Goal: Task Accomplishment & Management: Use online tool/utility

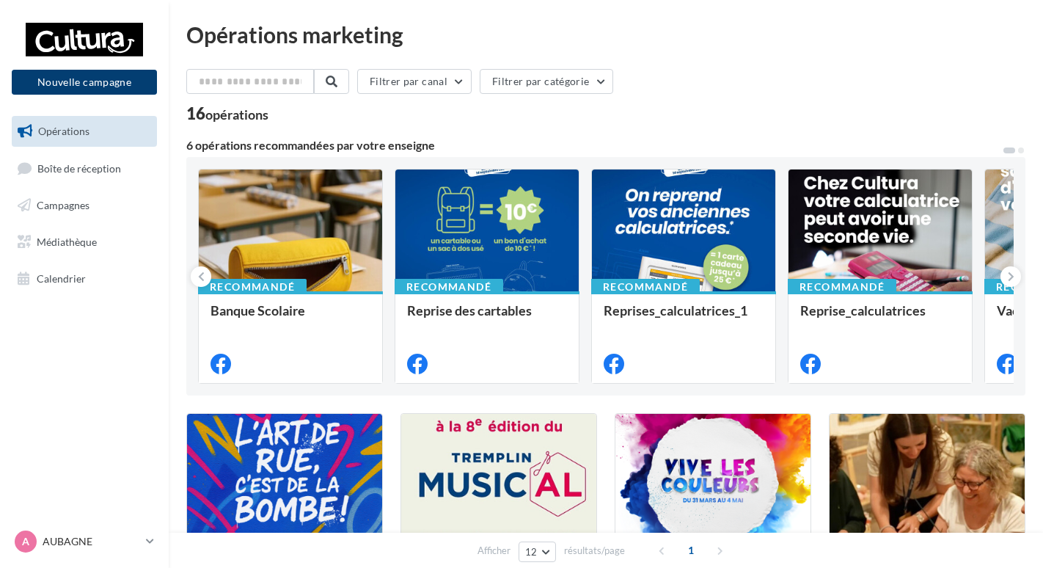
click at [125, 80] on button "Nouvelle campagne" at bounding box center [84, 82] width 145 height 25
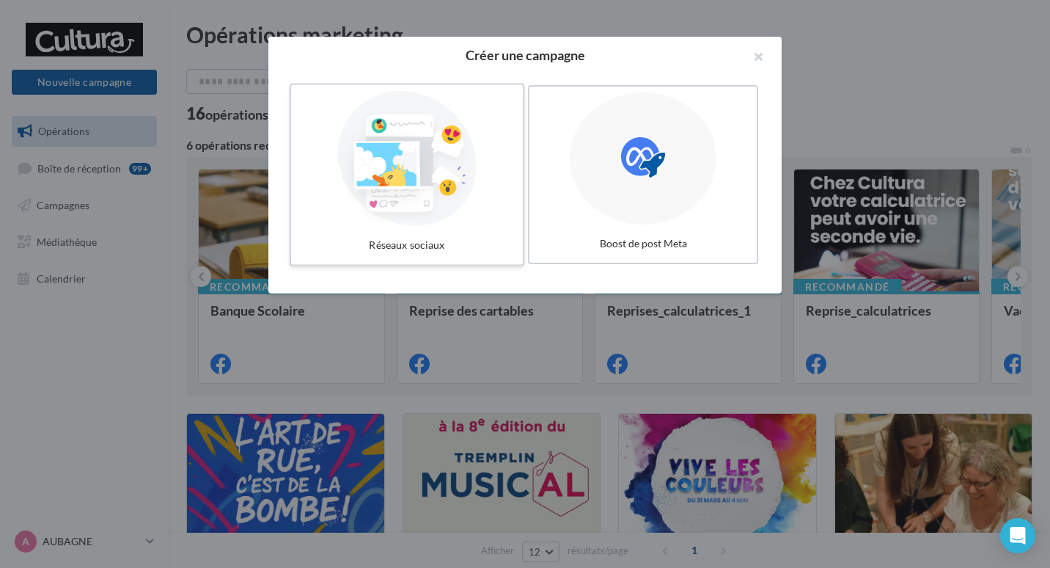
click at [431, 150] on div at bounding box center [407, 158] width 220 height 135
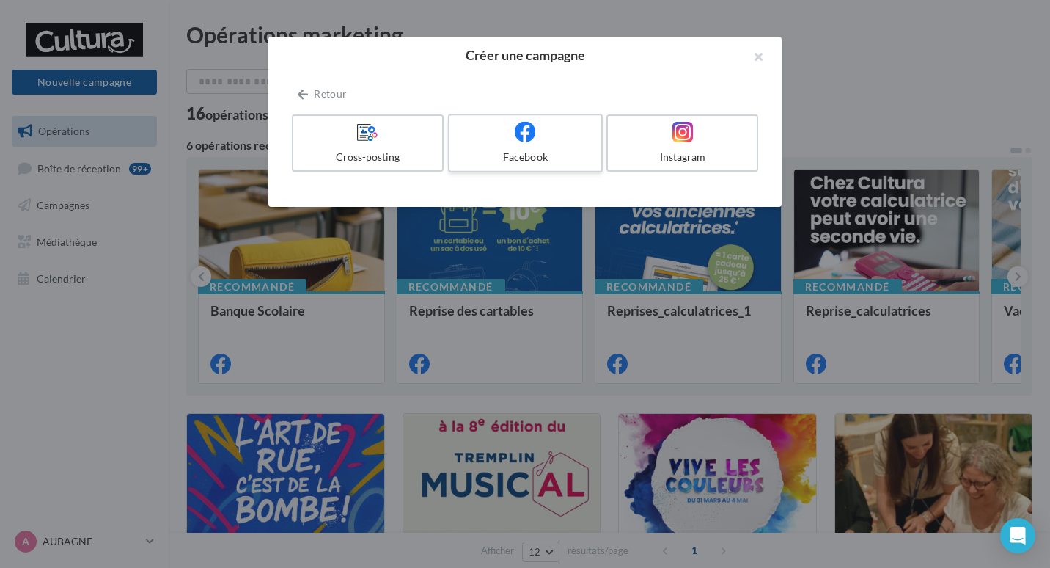
click at [567, 150] on div "Facebook" at bounding box center [525, 157] width 139 height 15
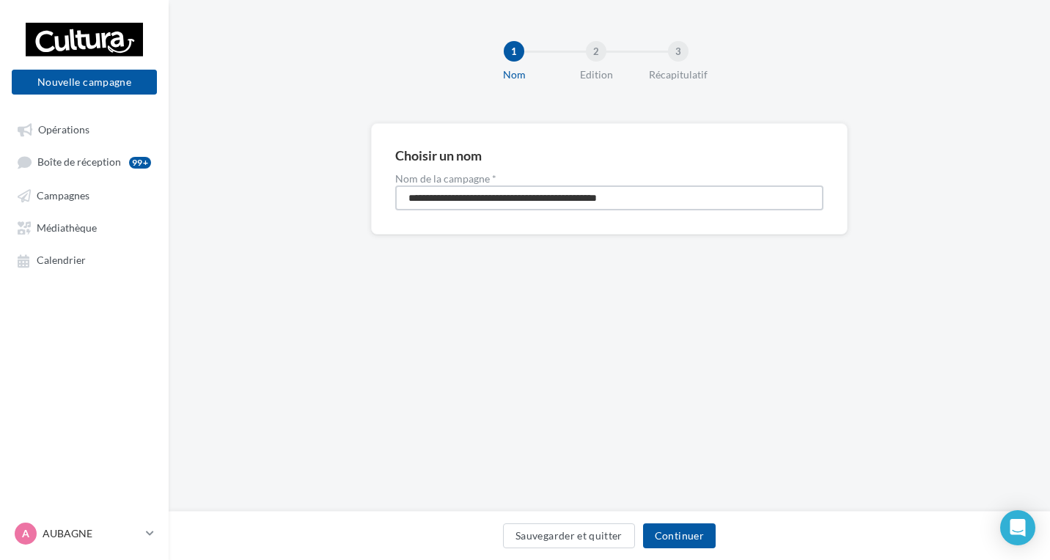
drag, startPoint x: 703, startPoint y: 205, endPoint x: 0, endPoint y: 213, distance: 702.8
click at [0, 213] on html "Nouvelle campagne Nouvelle campagne Opérations Boîte de réception 99+ Campagnes…" at bounding box center [525, 280] width 1050 height 560
type input "**********"
click at [690, 541] on button "Continuer" at bounding box center [679, 536] width 73 height 25
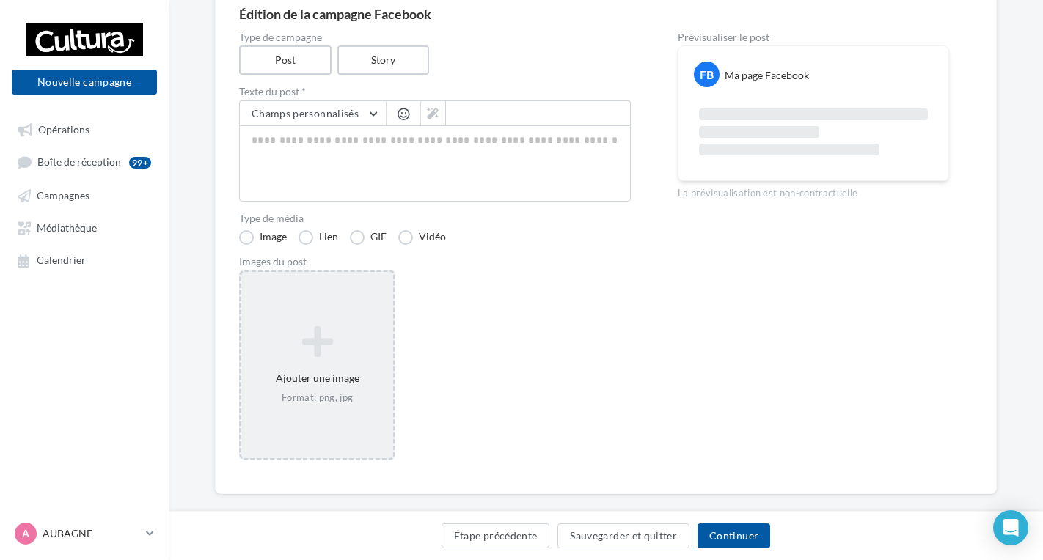
scroll to position [147, 0]
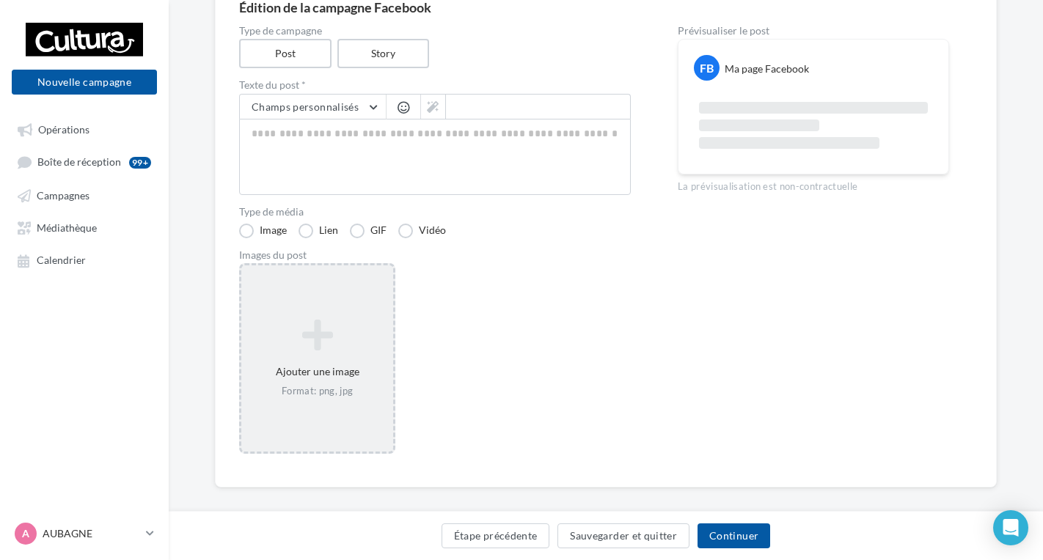
click at [370, 356] on div "Ajouter une image Format: png, jpg" at bounding box center [317, 359] width 152 height 94
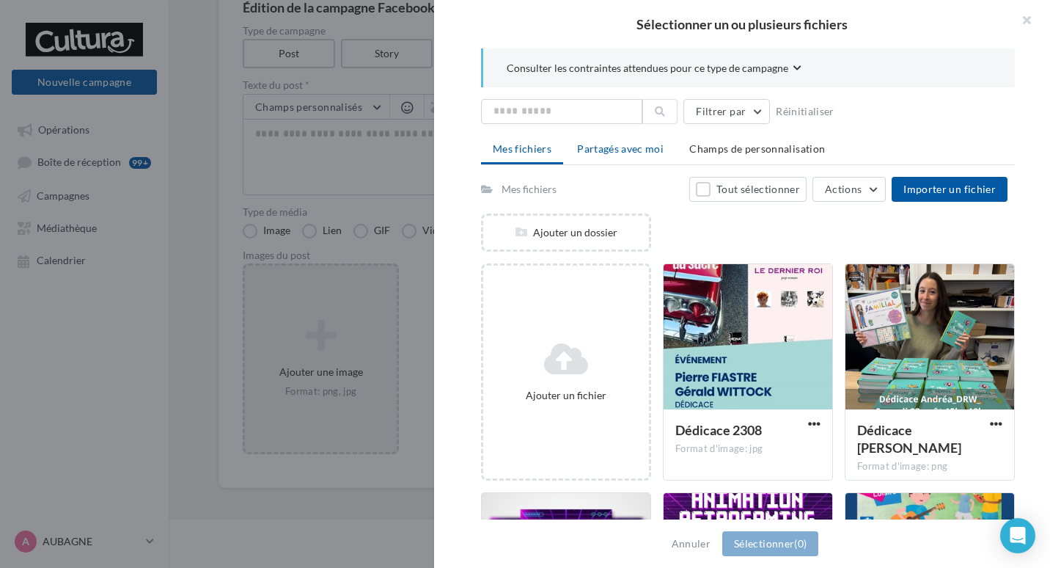
click at [640, 147] on span "Partagés avec moi" at bounding box center [620, 148] width 87 height 12
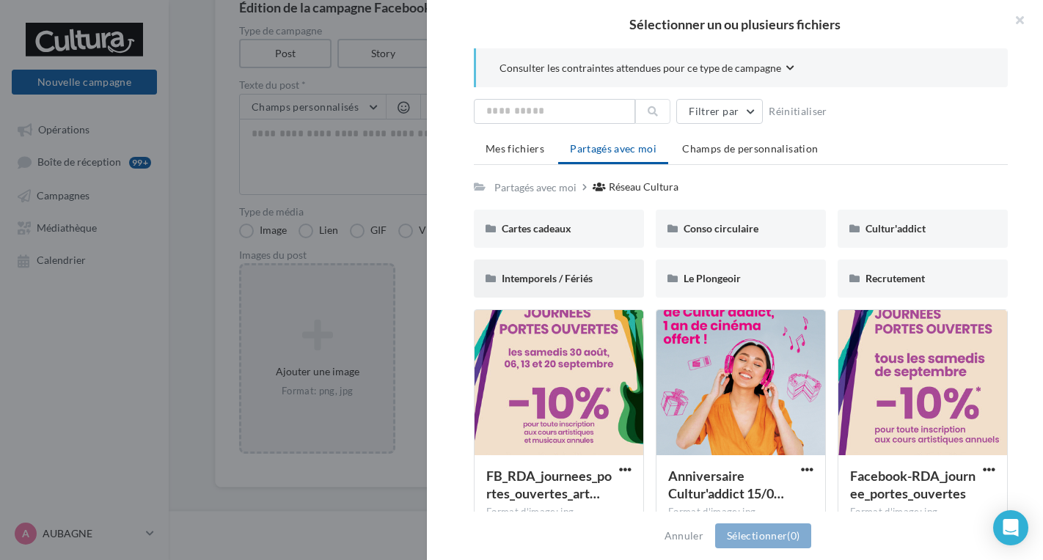
click at [586, 285] on div "Intemporels / Fériés" at bounding box center [559, 278] width 114 height 15
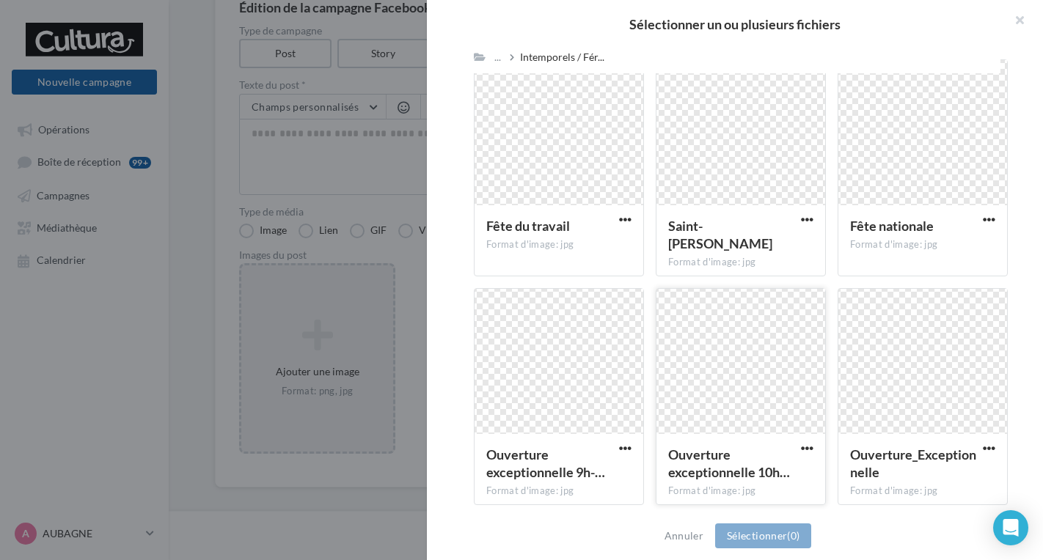
scroll to position [1320, 0]
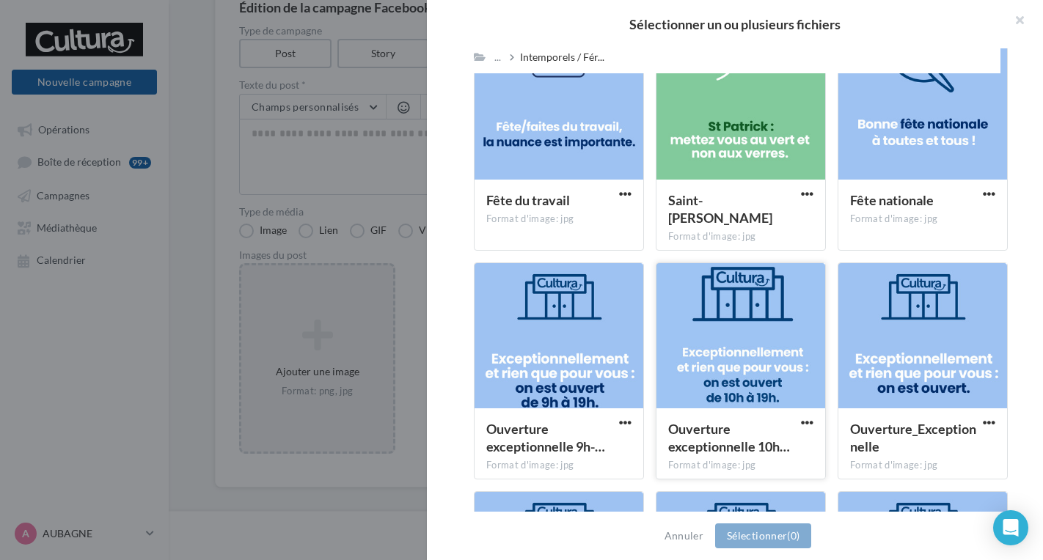
click at [772, 336] on div at bounding box center [741, 336] width 169 height 147
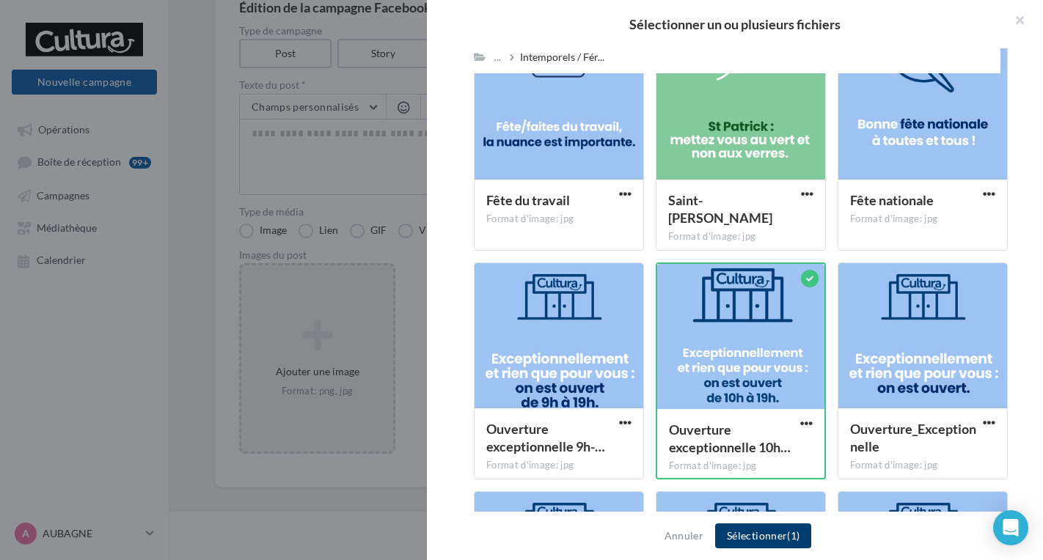
click at [755, 535] on button "Sélectionner (1)" at bounding box center [763, 536] width 96 height 25
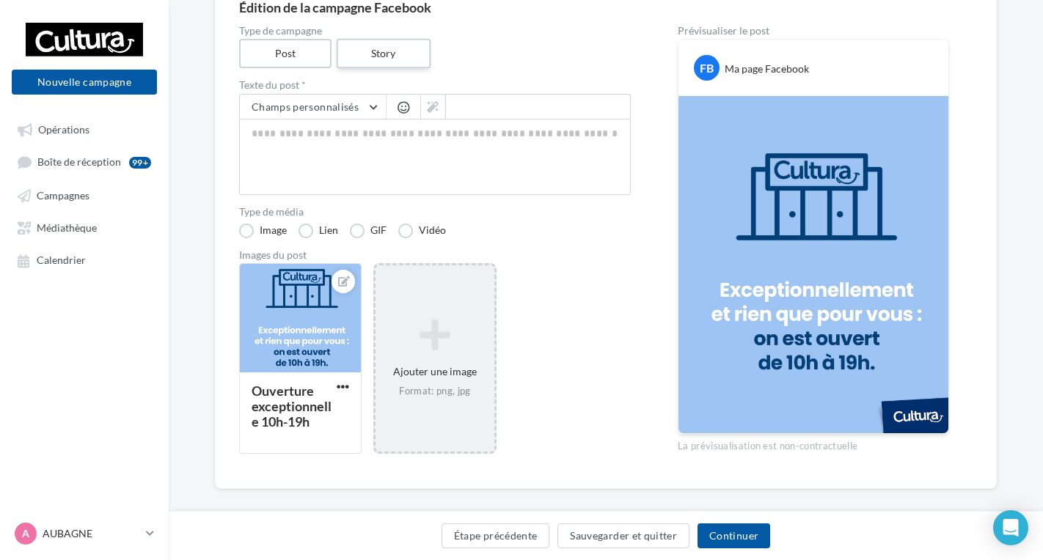
click at [381, 57] on label "Story" at bounding box center [383, 54] width 94 height 30
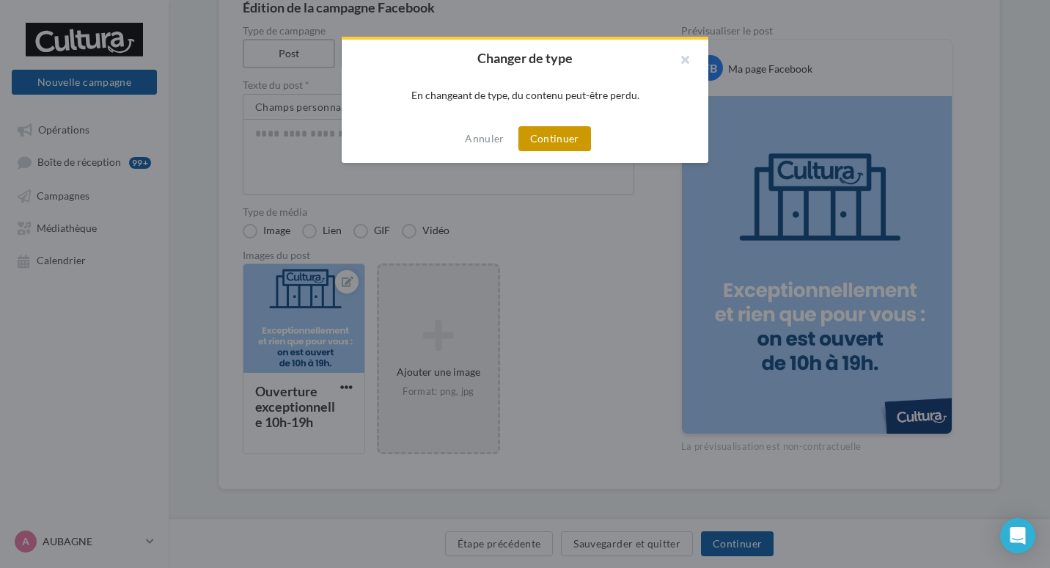
click at [556, 131] on button "Continuer" at bounding box center [555, 138] width 73 height 25
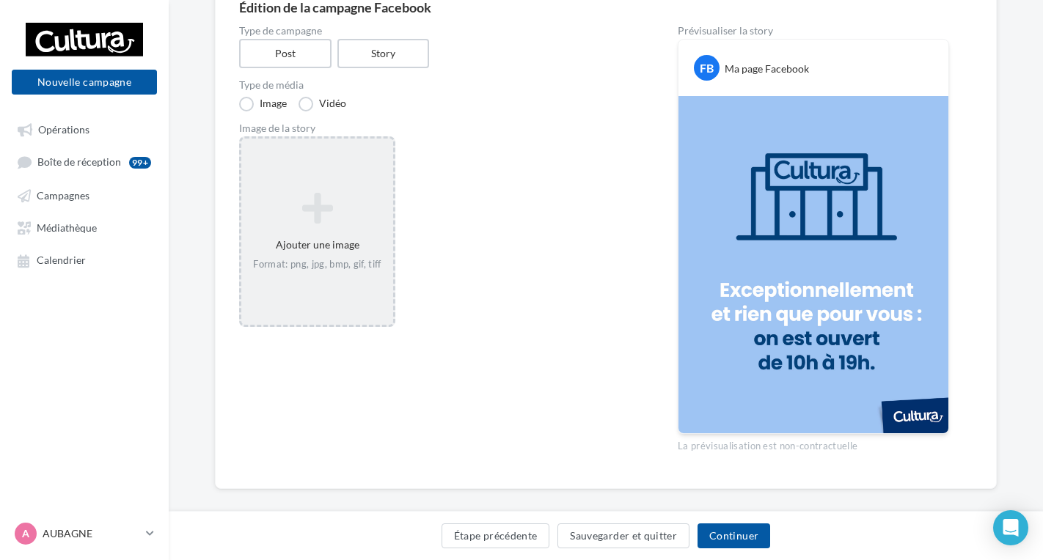
click at [321, 238] on div "Ajouter une image Format: png, jpg, bmp, gif, tiff" at bounding box center [317, 232] width 152 height 94
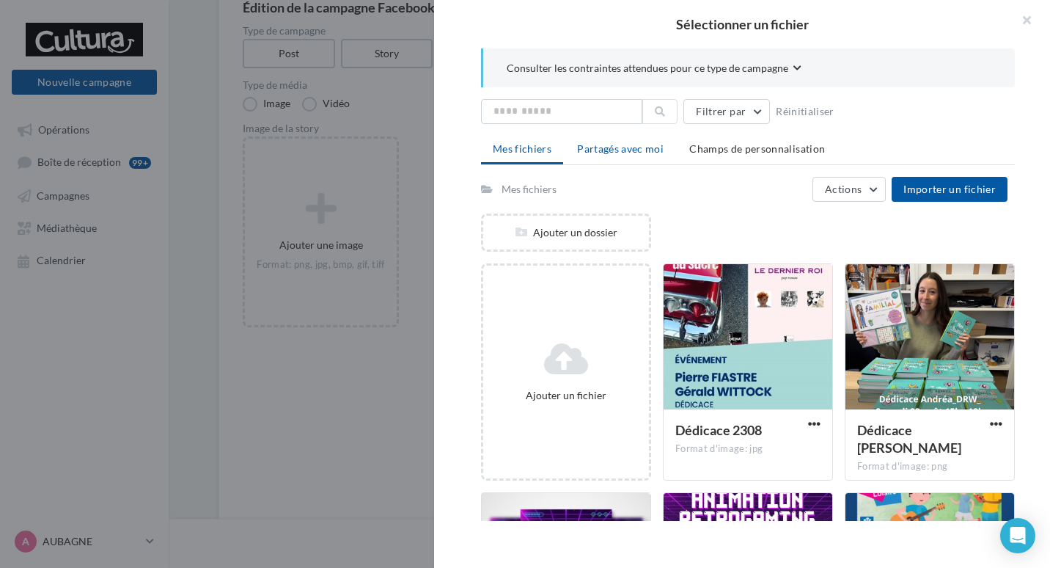
click at [635, 150] on span "Partagés avec moi" at bounding box center [620, 148] width 87 height 12
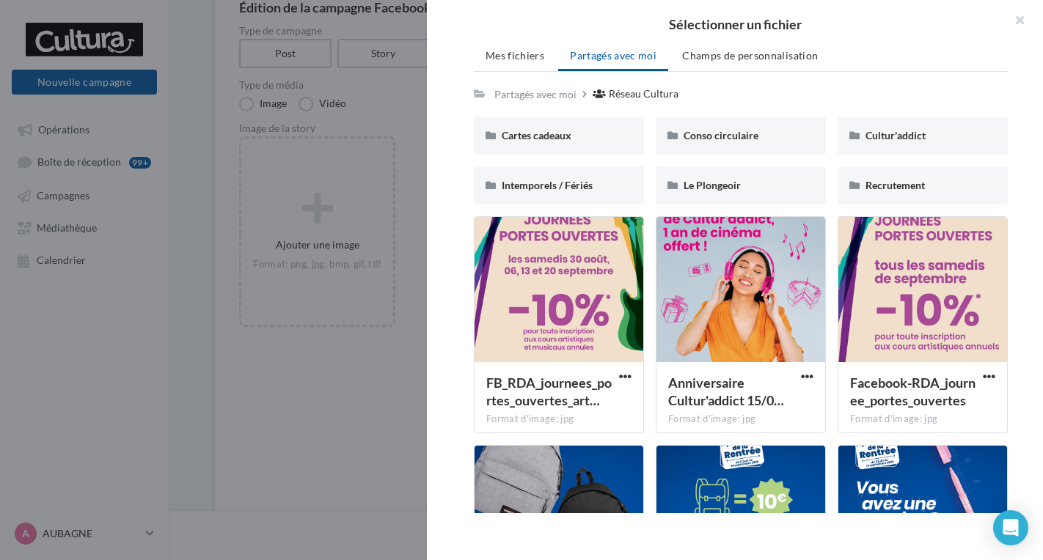
scroll to position [0, 0]
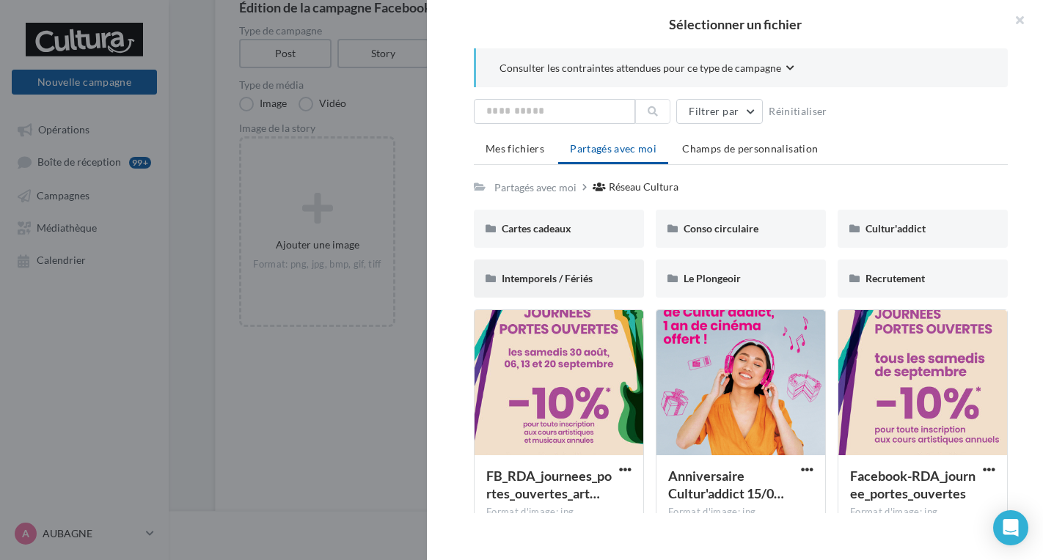
click at [594, 288] on div "Intemporels / Fériés" at bounding box center [559, 279] width 170 height 38
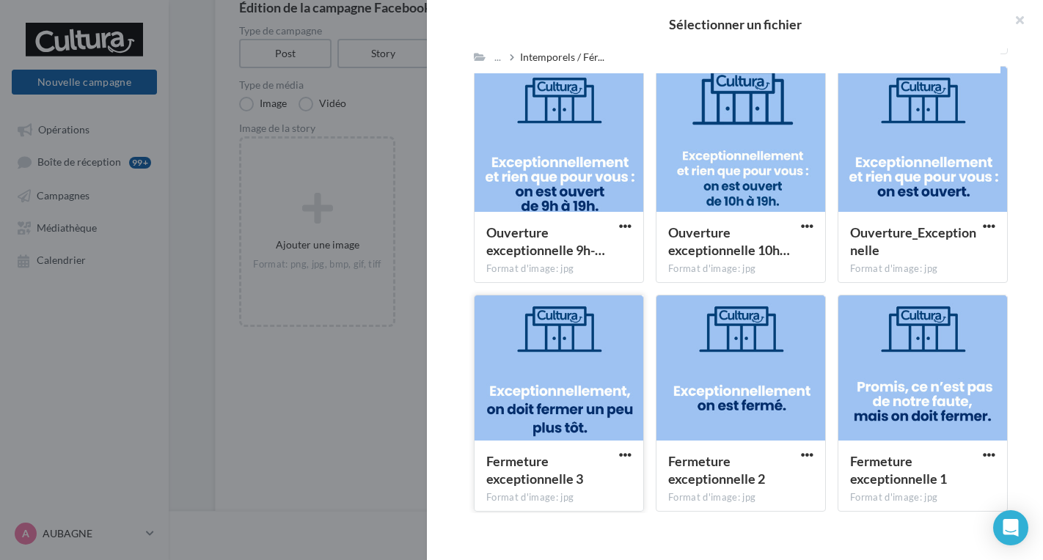
scroll to position [1443, 0]
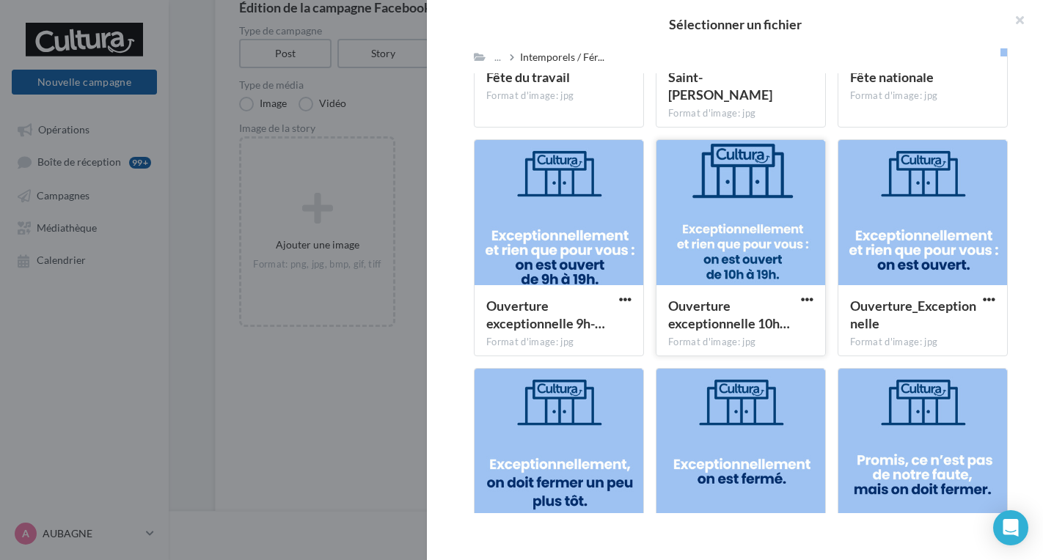
click at [718, 236] on div at bounding box center [741, 213] width 169 height 147
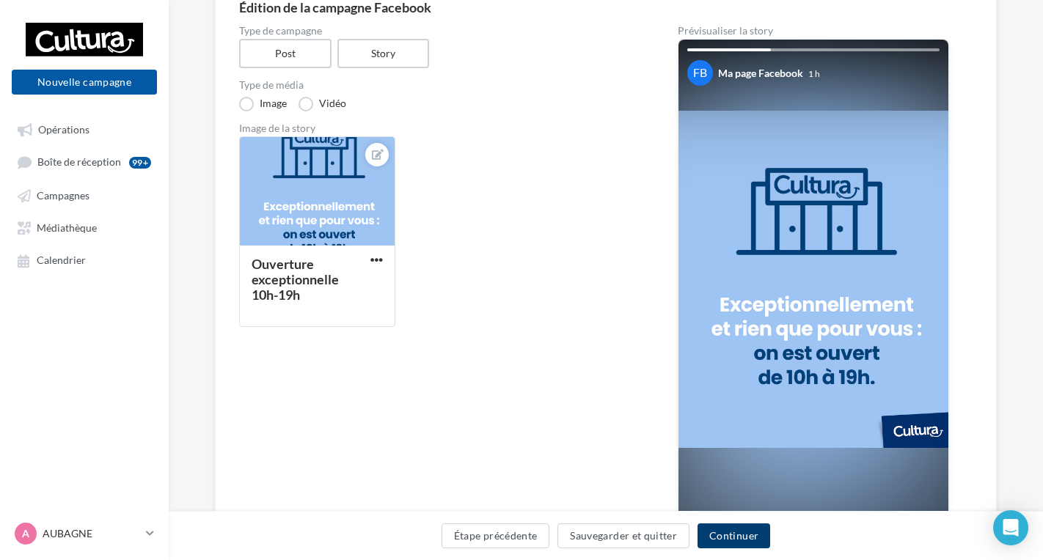
click at [723, 530] on button "Continuer" at bounding box center [734, 536] width 73 height 25
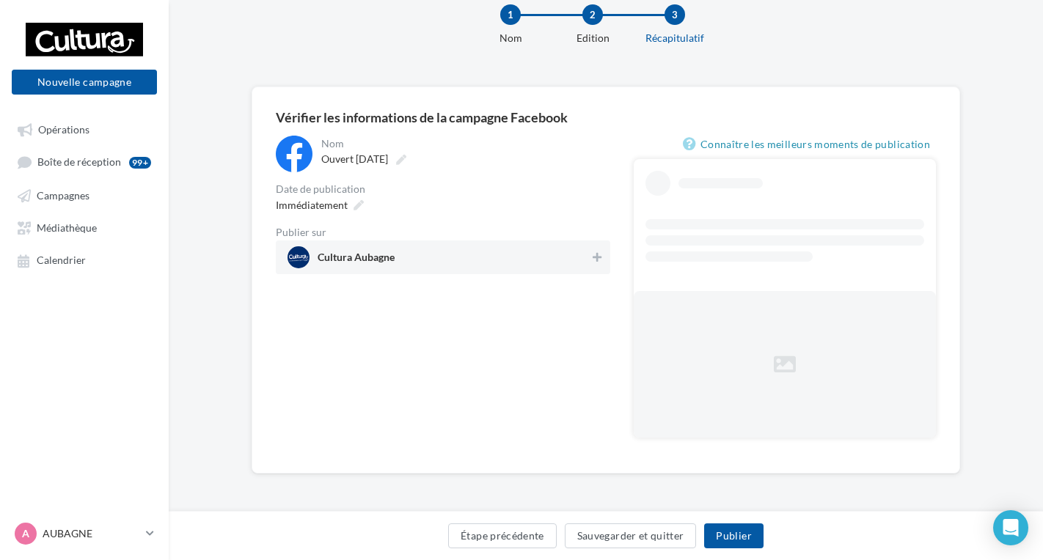
click at [530, 254] on span "Cultura Aubagne" at bounding box center [439, 257] width 302 height 22
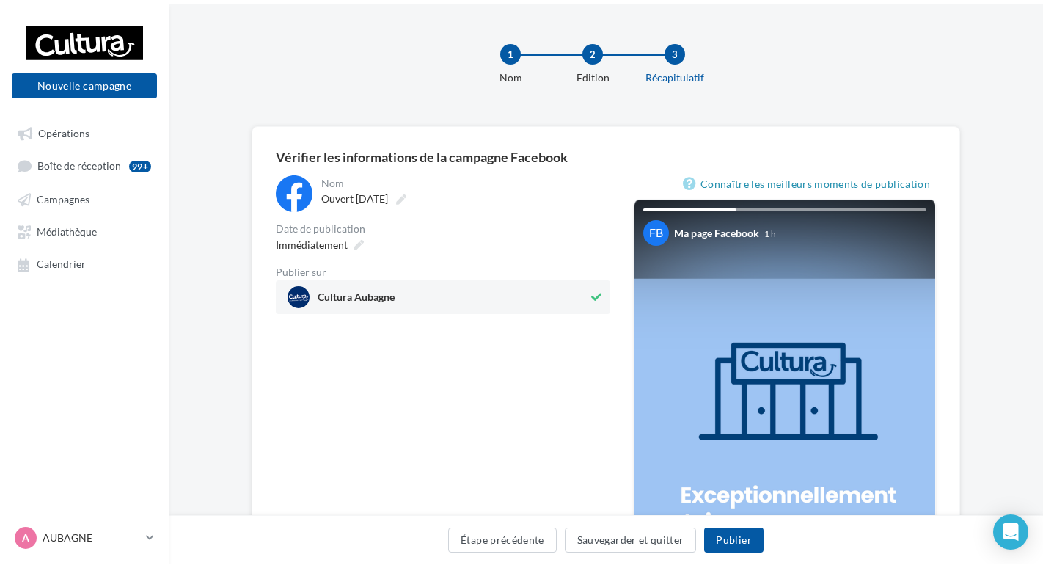
scroll to position [0, 0]
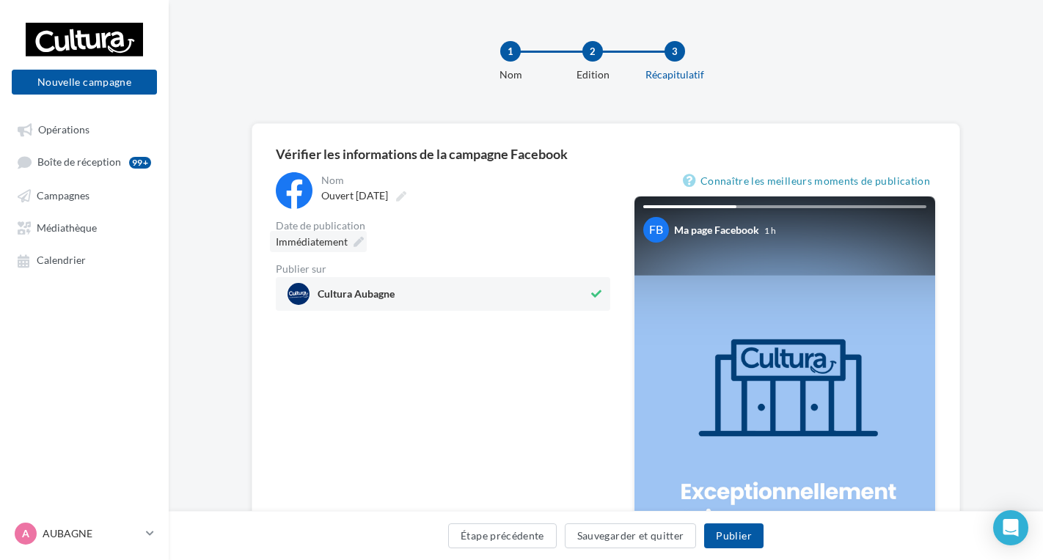
click at [355, 240] on icon at bounding box center [359, 242] width 10 height 10
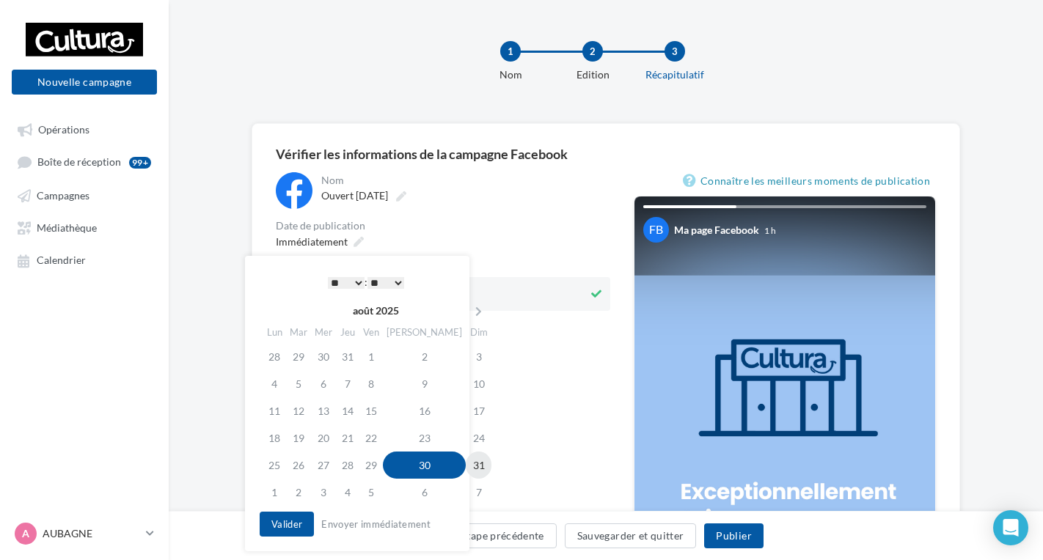
click at [466, 465] on td "31" at bounding box center [479, 465] width 26 height 27
click at [352, 281] on select "* * * * * * * * * * ** ** ** ** ** ** ** ** ** ** ** ** ** **" at bounding box center [346, 283] width 37 height 12
click at [398, 282] on select "** ** ** ** ** **" at bounding box center [386, 283] width 37 height 12
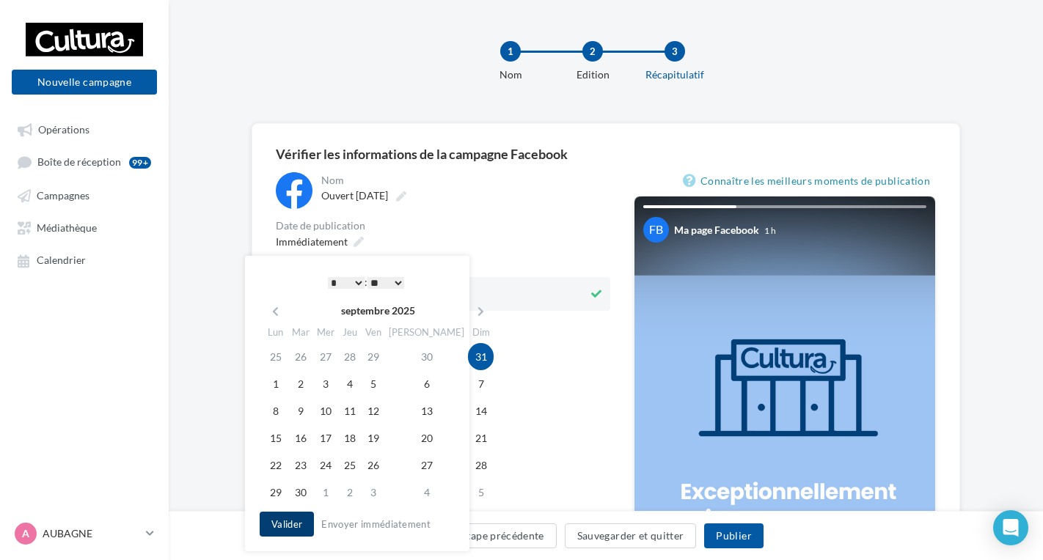
click at [306, 522] on button "Valider" at bounding box center [287, 524] width 54 height 25
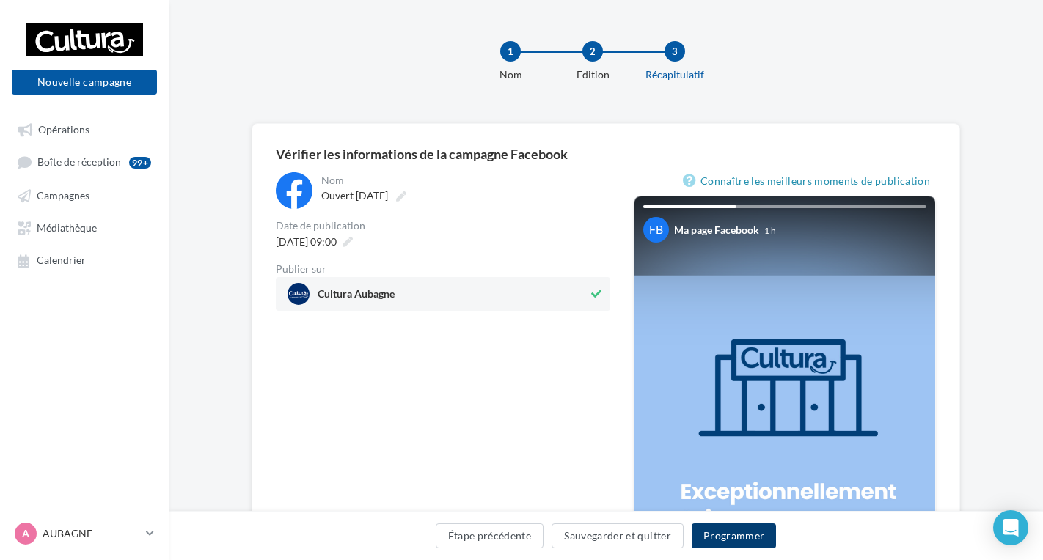
click at [751, 533] on button "Programmer" at bounding box center [734, 536] width 85 height 25
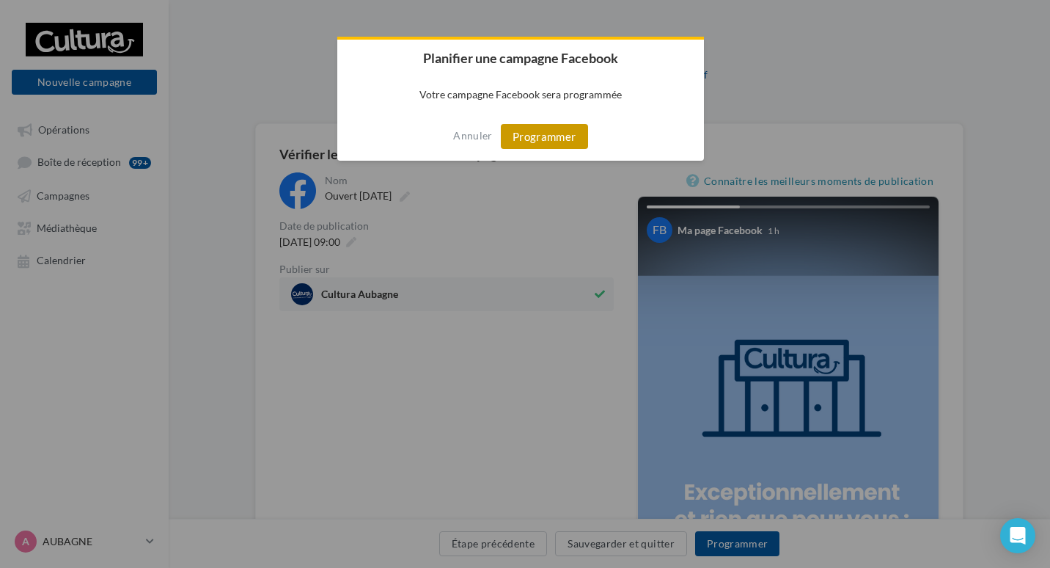
click at [557, 128] on button "Programmer" at bounding box center [544, 136] width 87 height 25
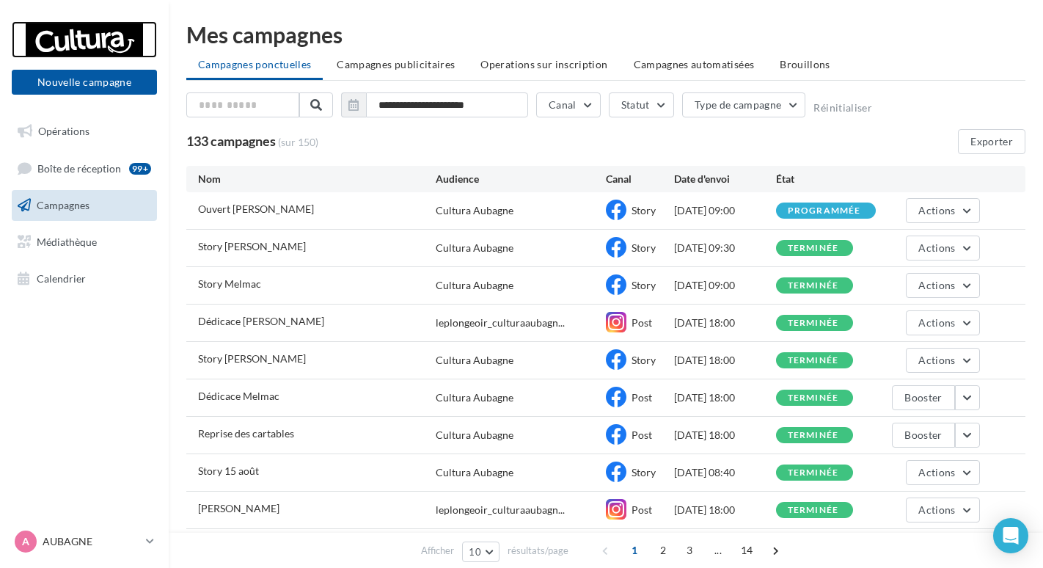
click at [81, 48] on div at bounding box center [84, 39] width 117 height 37
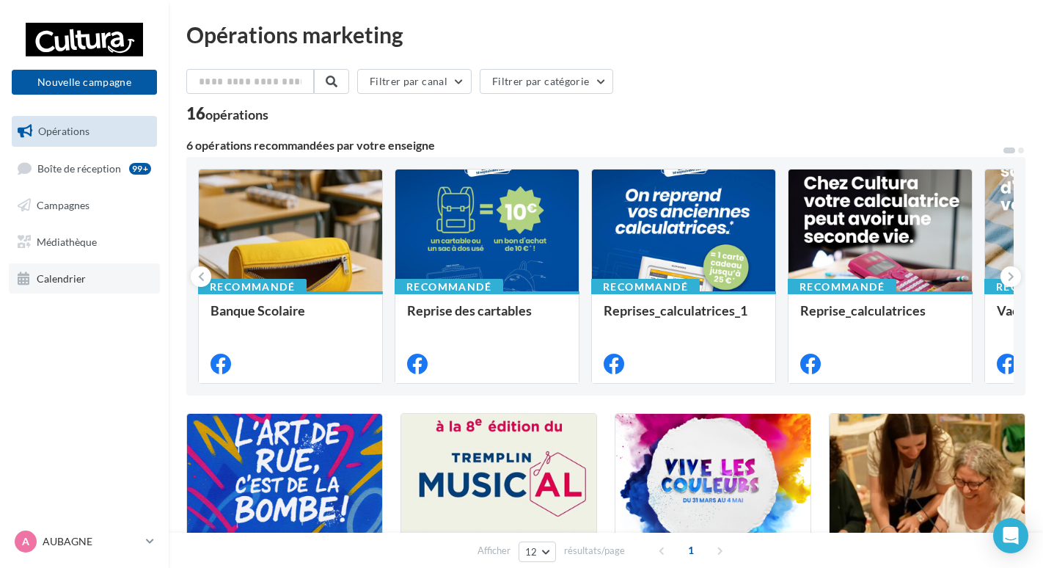
click at [76, 274] on span "Calendrier" at bounding box center [61, 277] width 49 height 12
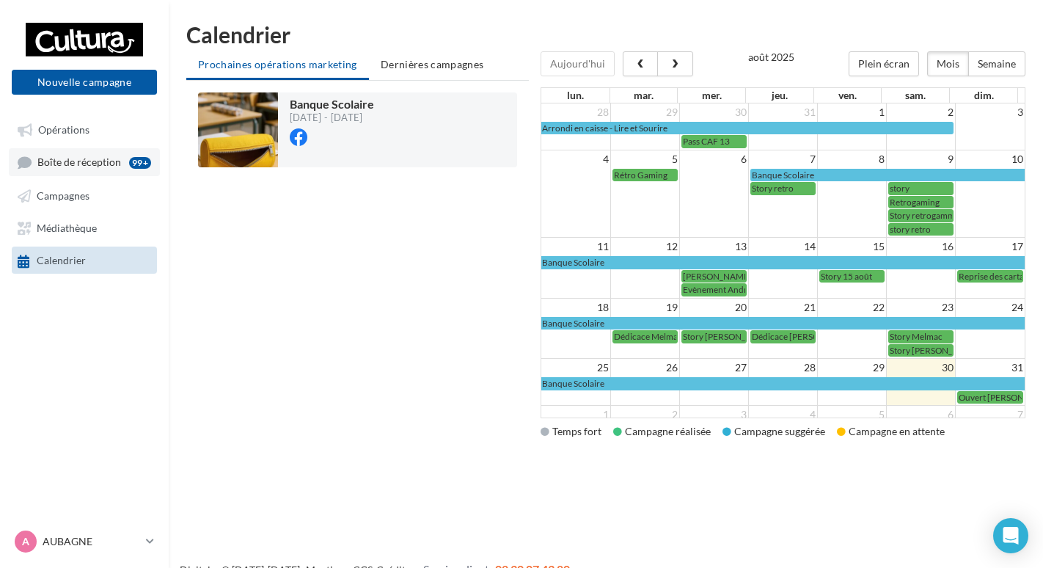
click at [56, 156] on span "Boîte de réception" at bounding box center [79, 162] width 84 height 12
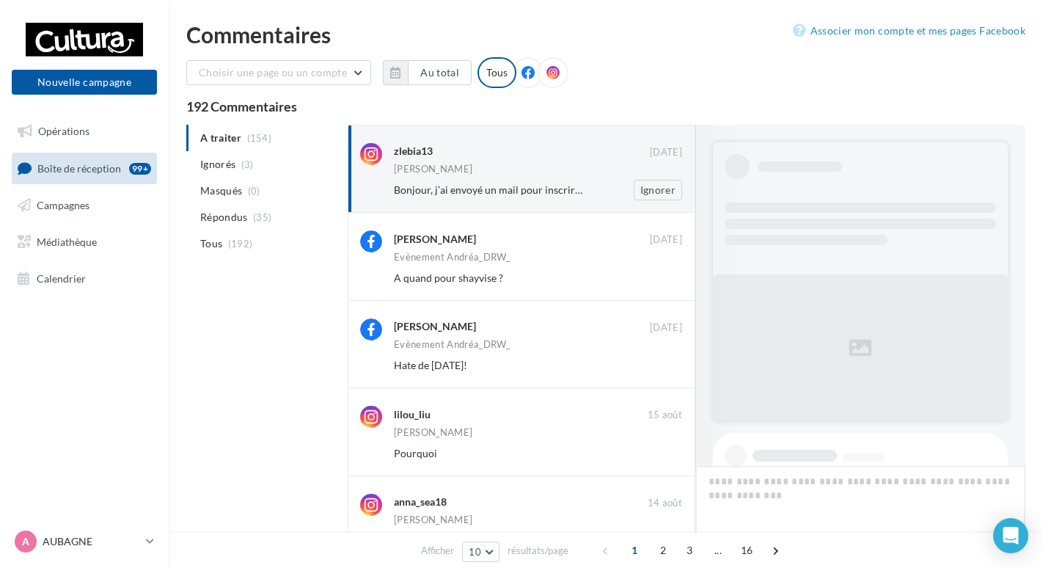
scroll to position [705, 0]
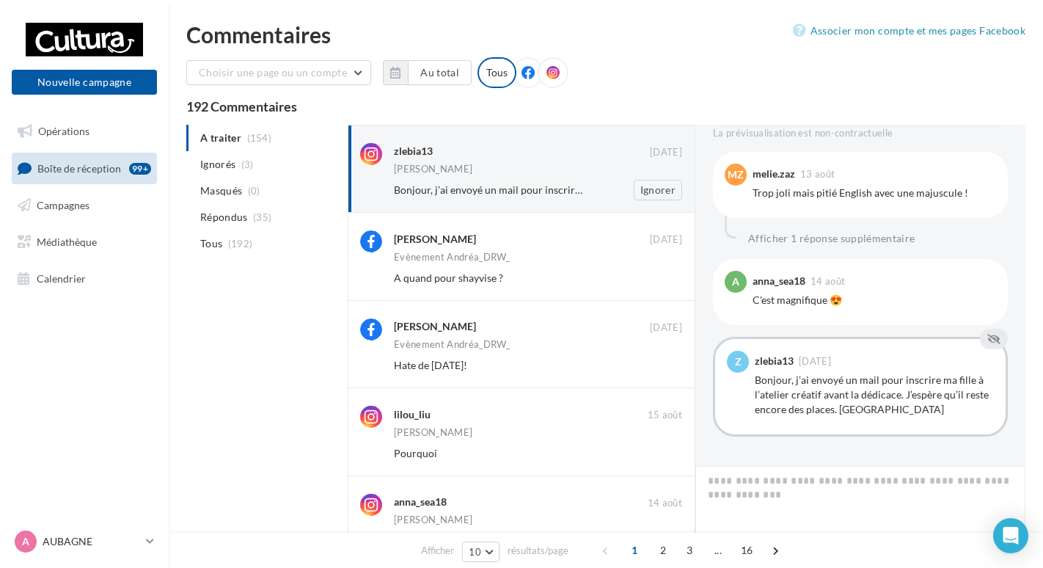
click at [480, 156] on div "zlebia13" at bounding box center [522, 150] width 256 height 15
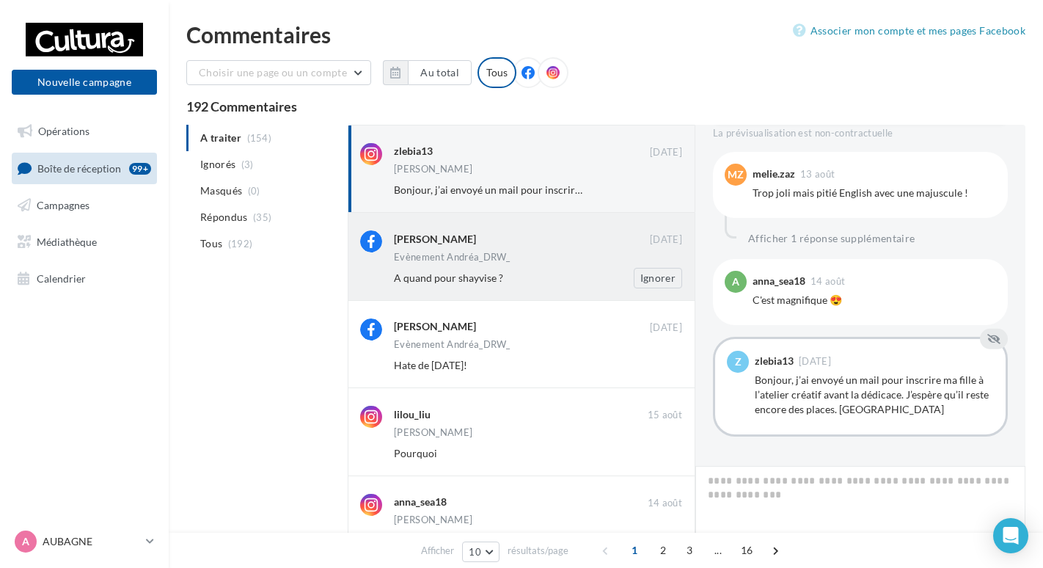
click at [487, 250] on div "Jade Berenger 18 août Evènement Andréa_DRW_ A quand pour shayvise ? Ignorer" at bounding box center [538, 258] width 288 height 57
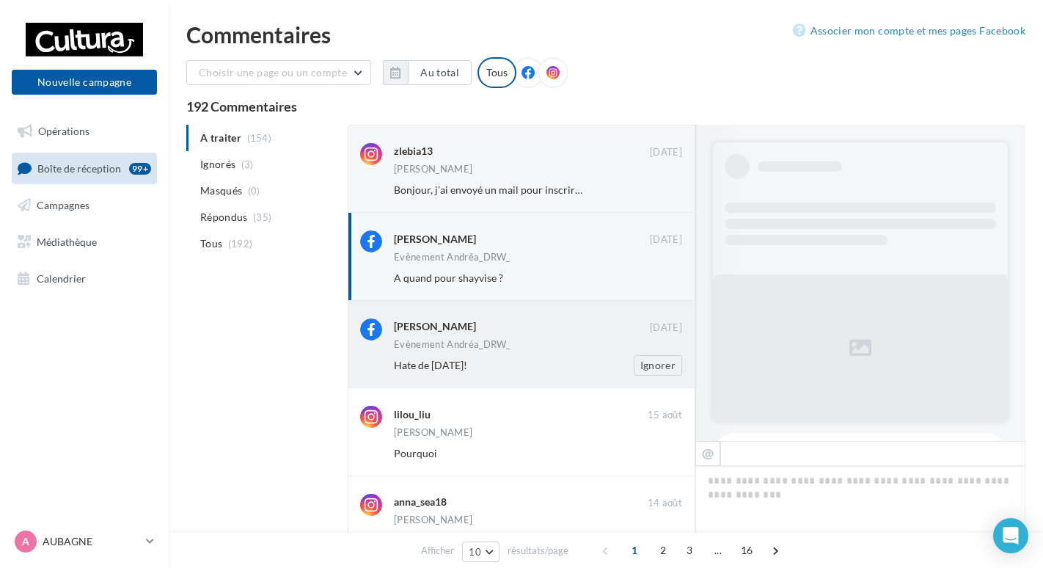
click at [494, 341] on div "Evènement Andréa_DRW_" at bounding box center [452, 345] width 117 height 10
click at [86, 137] on link "Opérations" at bounding box center [84, 131] width 151 height 31
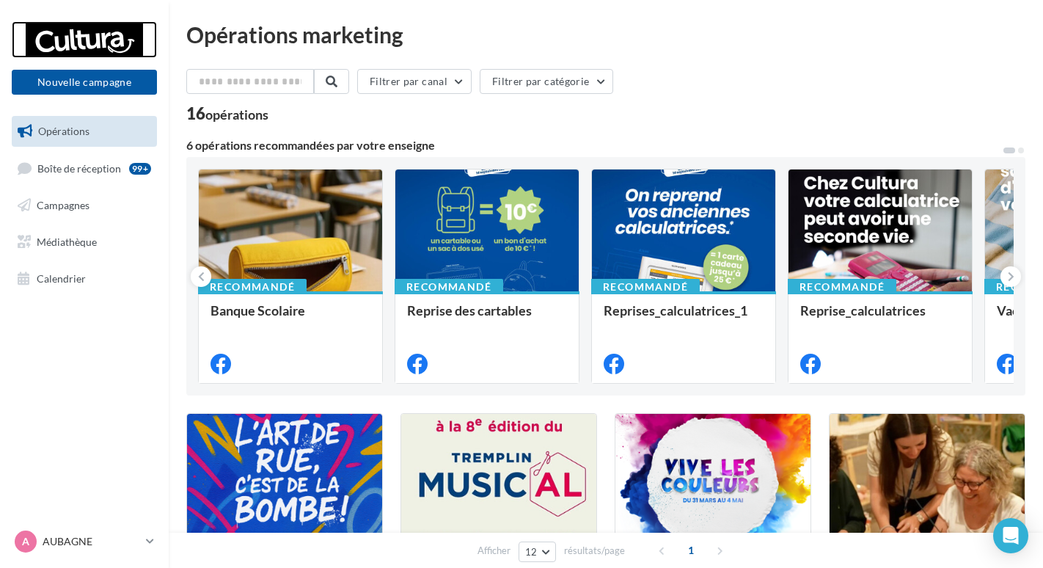
click at [98, 35] on div at bounding box center [84, 39] width 117 height 37
